Goal: Task Accomplishment & Management: Manage account settings

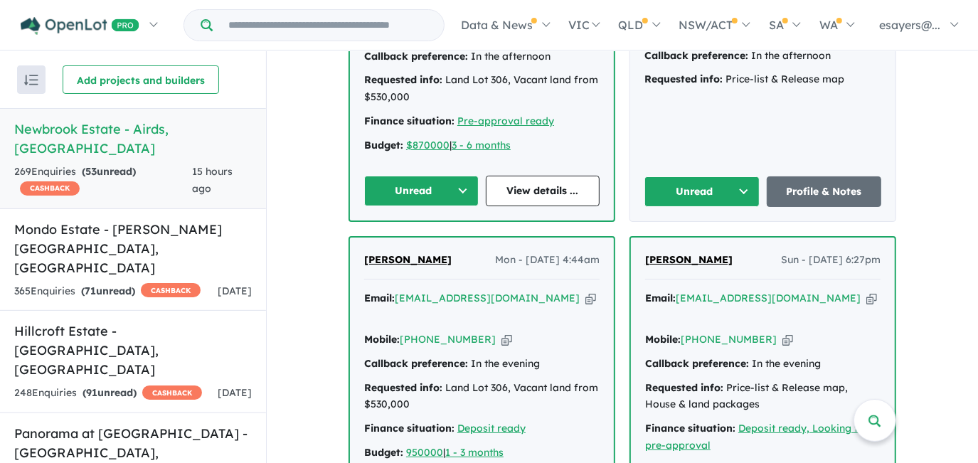
scroll to position [711, 0]
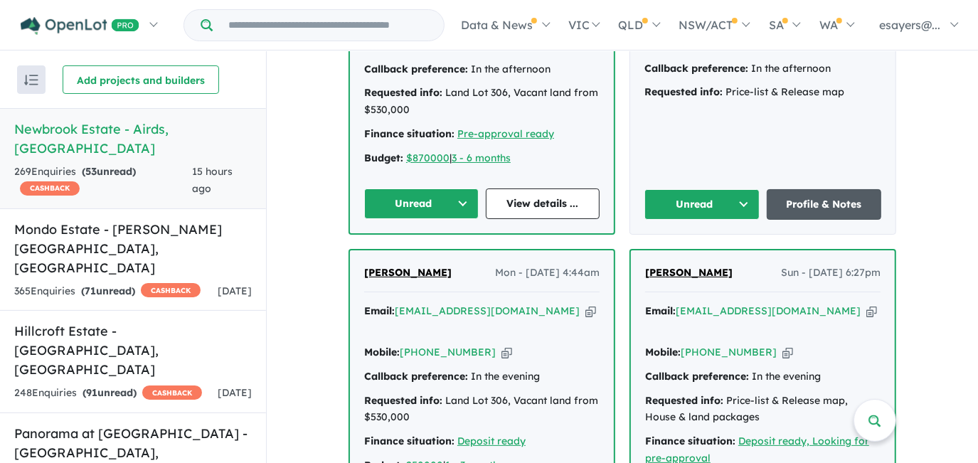
click at [833, 203] on link "Profile & Notes" at bounding box center [824, 204] width 115 height 31
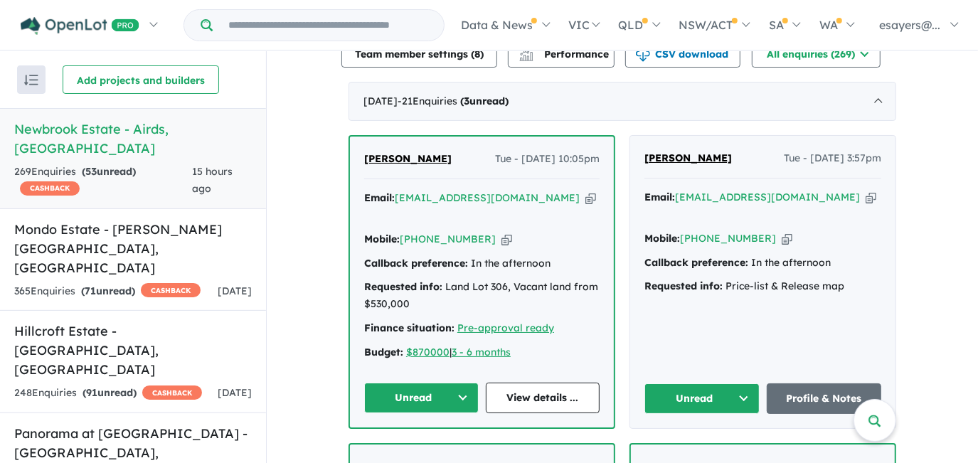
click at [703, 394] on button "Unread" at bounding box center [701, 398] width 115 height 31
click at [695, 449] on button "Assigned" at bounding box center [707, 464] width 124 height 33
click at [523, 392] on link "View details ..." at bounding box center [543, 398] width 114 height 31
click at [419, 386] on button "Unread" at bounding box center [421, 398] width 114 height 31
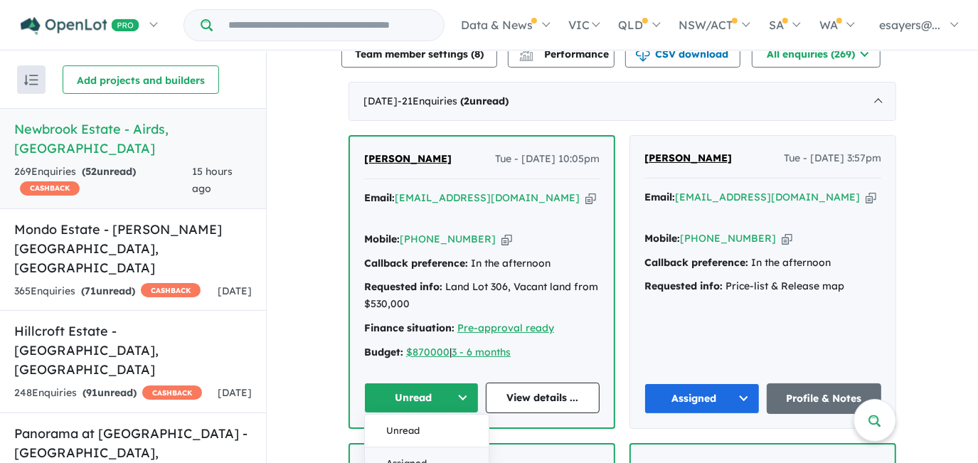
click at [407, 455] on button "Assigned" at bounding box center [427, 463] width 124 height 33
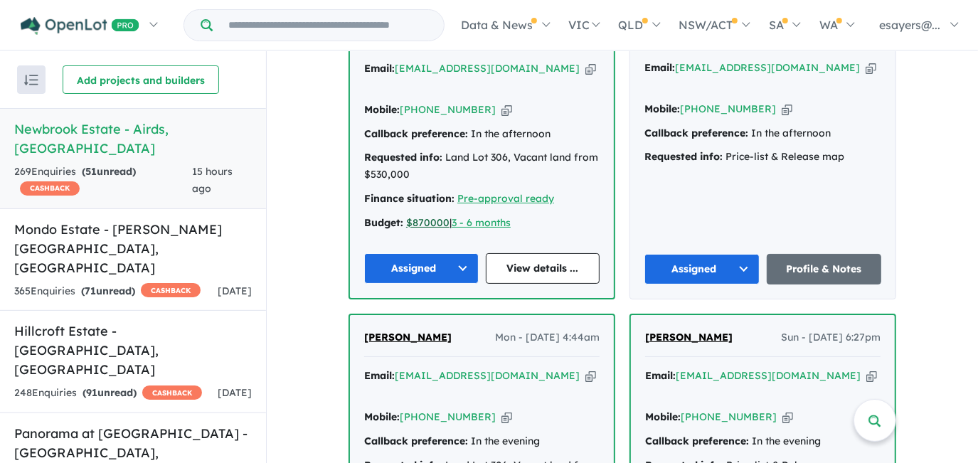
scroll to position [323, 0]
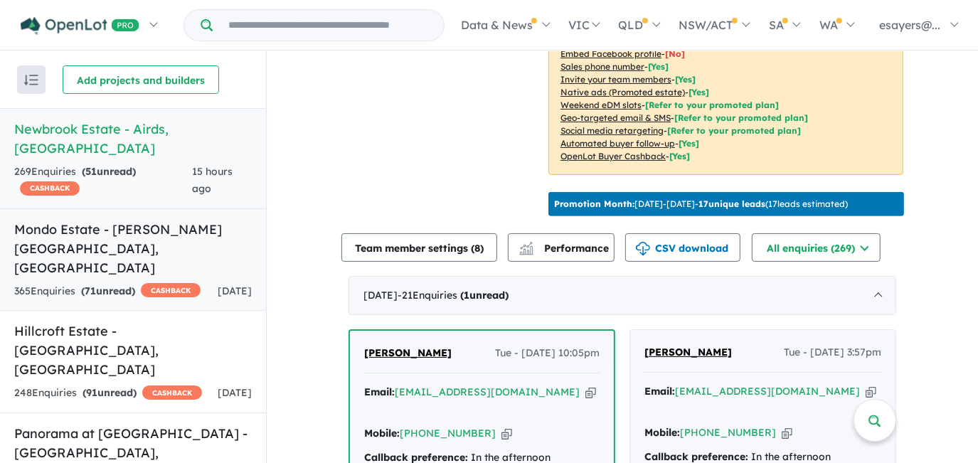
click at [85, 220] on h5 "Mondo Estate - Edmondson Park , NSW" at bounding box center [132, 249] width 237 height 58
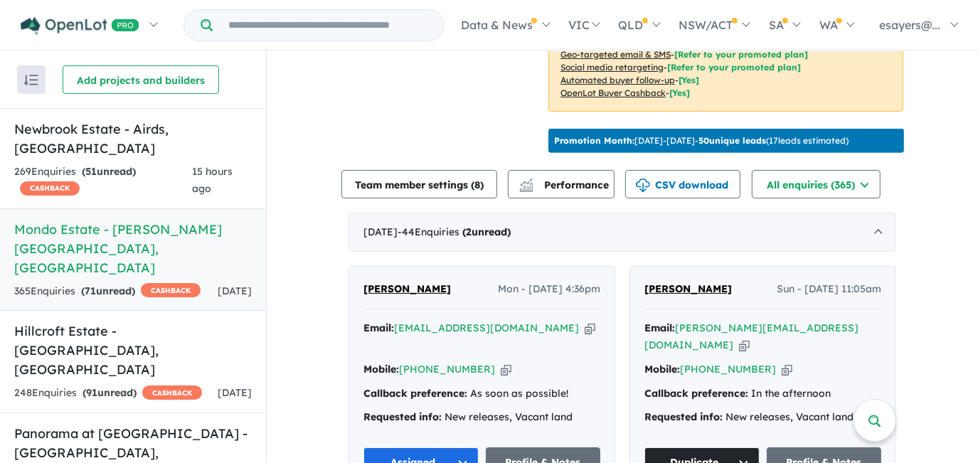
scroll to position [383, 0]
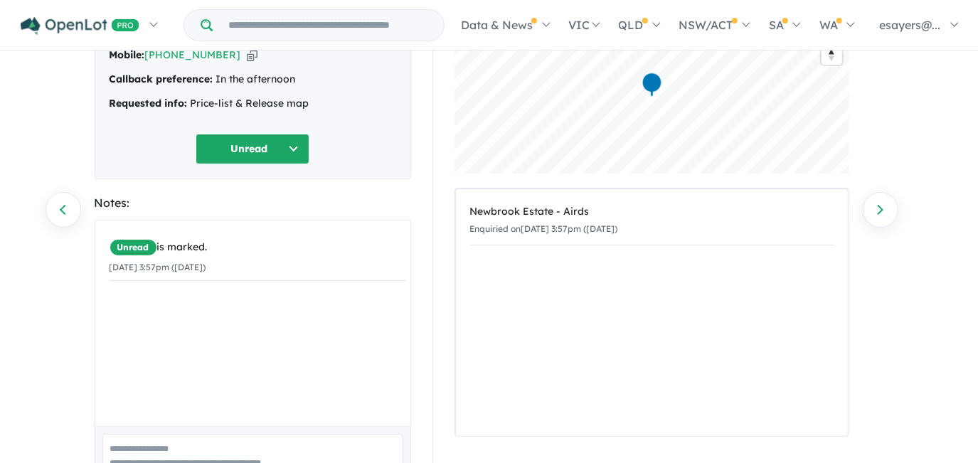
scroll to position [64, 0]
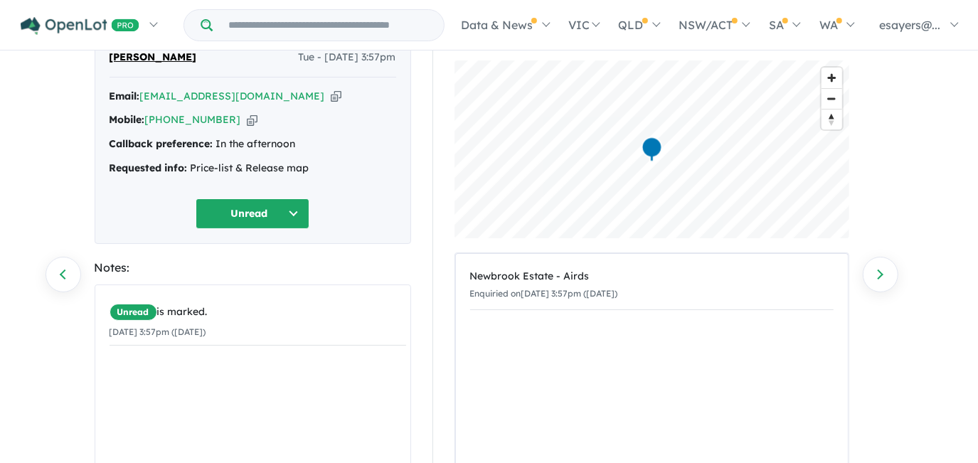
click at [331, 95] on icon "button" at bounding box center [336, 96] width 11 height 15
click at [331, 97] on icon "button" at bounding box center [336, 96] width 11 height 15
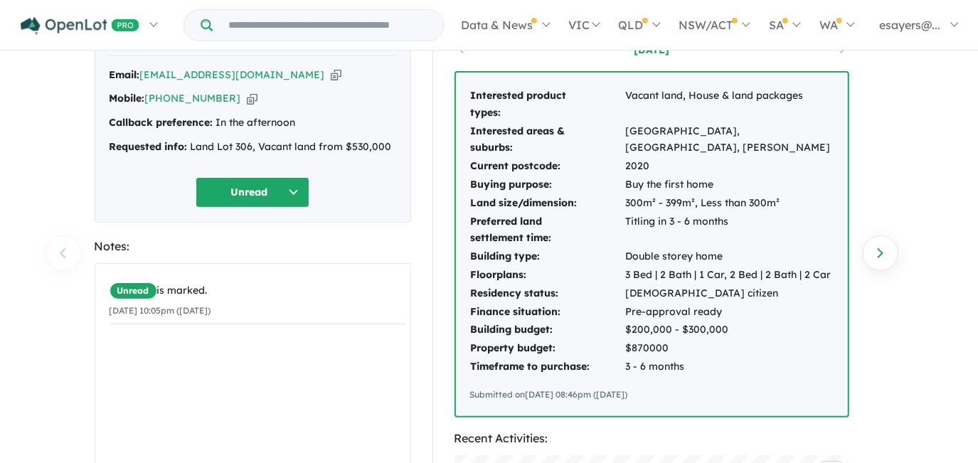
scroll to position [64, 0]
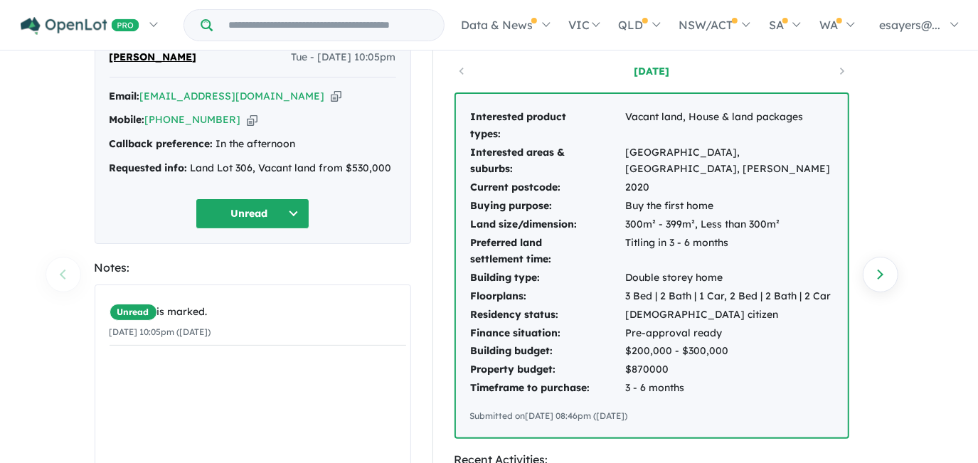
click at [331, 97] on icon "button" at bounding box center [336, 96] width 11 height 15
click at [331, 96] on icon "button" at bounding box center [336, 96] width 11 height 15
